Goal: Contribute content

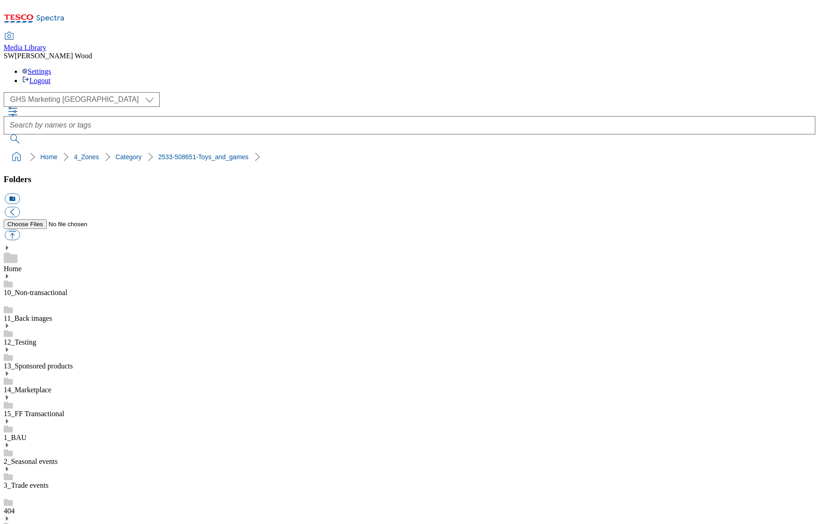
select select "flare-ghs-mktg"
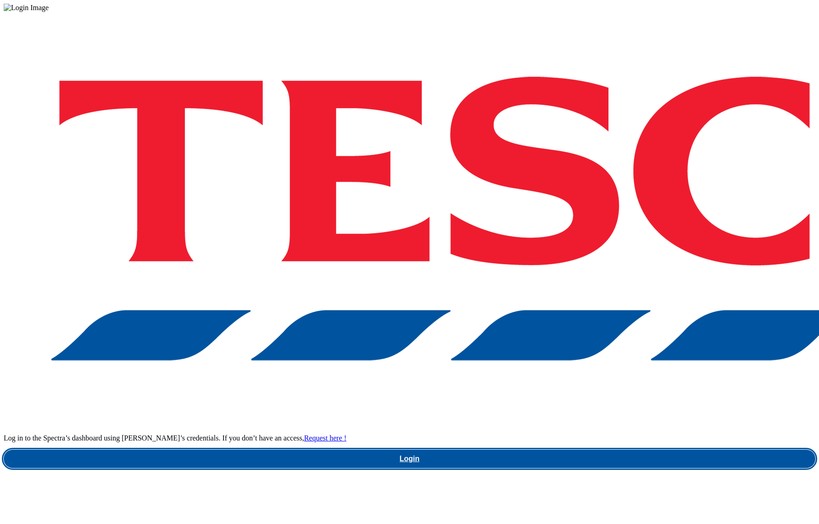
click at [611, 450] on link "Login" at bounding box center [410, 459] width 812 height 18
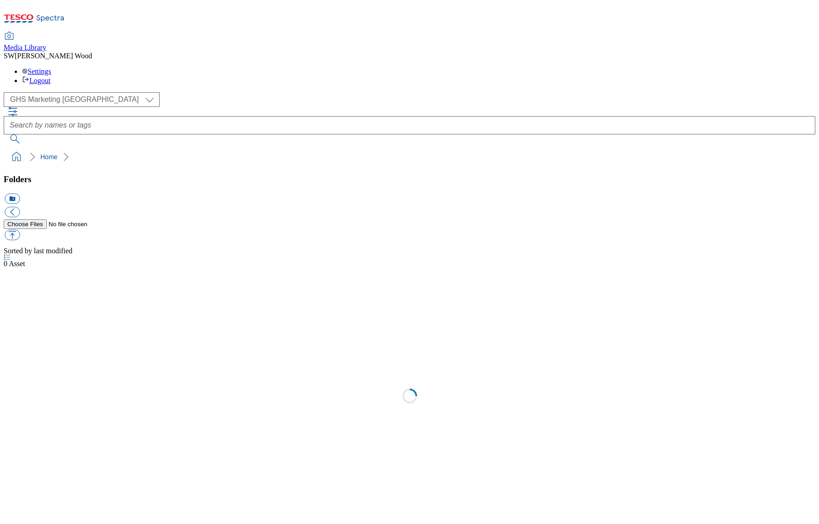
select select "flare-ghs-mktg"
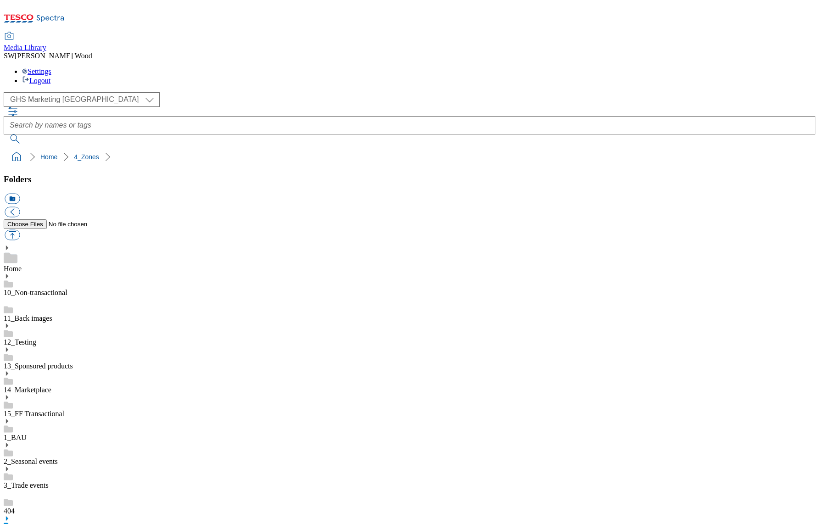
click at [10, 515] on icon at bounding box center [7, 518] width 6 height 6
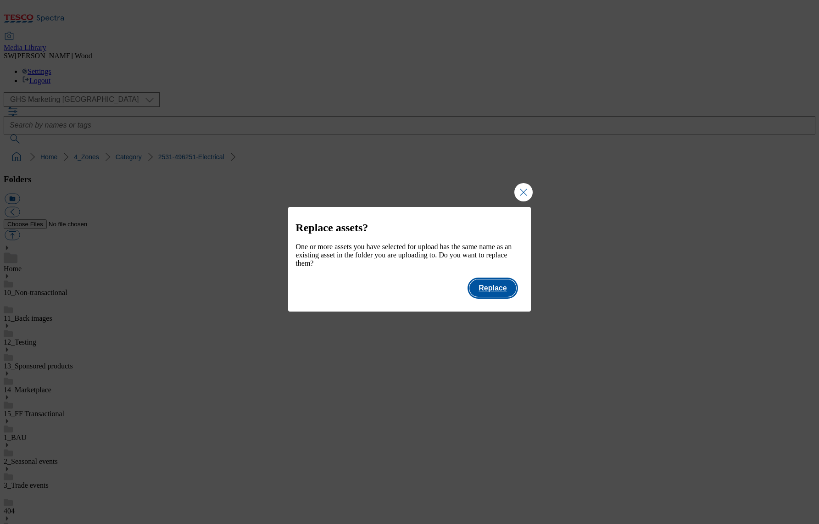
click at [502, 295] on button "Replace" at bounding box center [492, 287] width 46 height 17
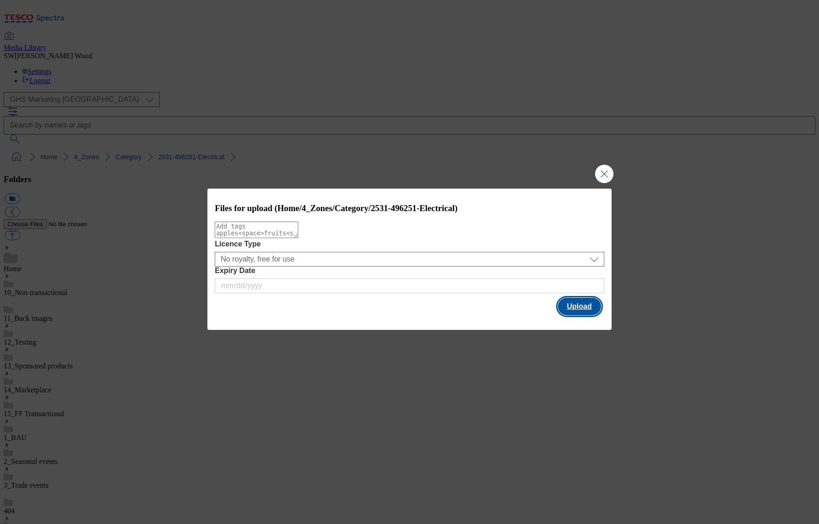
click at [578, 302] on button "Upload" at bounding box center [579, 306] width 43 height 17
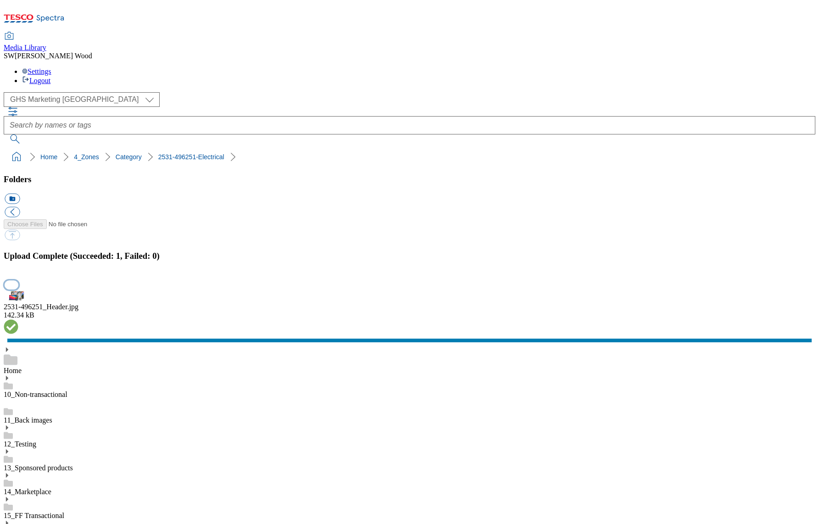
click at [18, 289] on button "button" at bounding box center [12, 284] width 14 height 9
